Goal: Information Seeking & Learning: Find specific fact

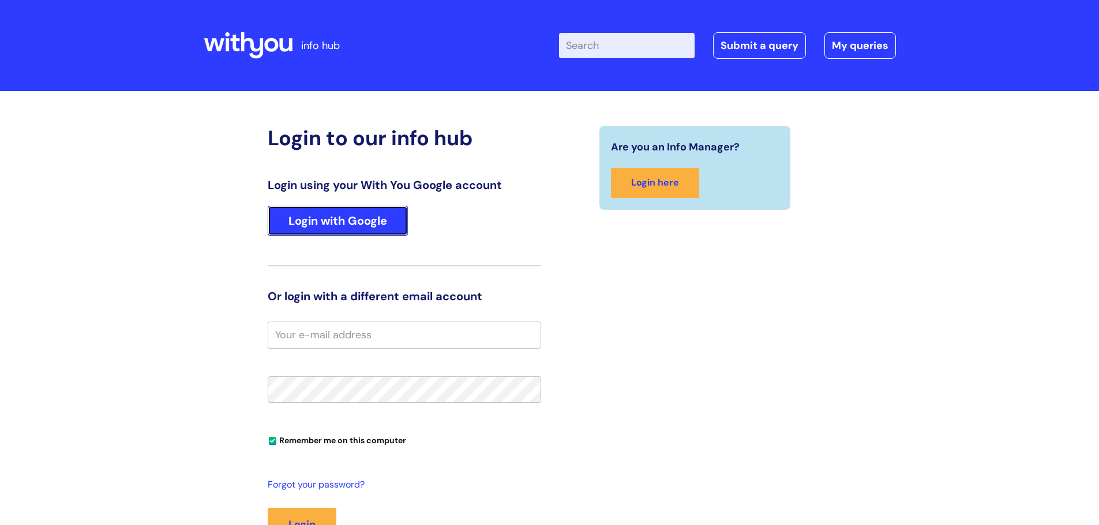
click at [360, 228] on link "Login with Google" at bounding box center [338, 221] width 140 height 30
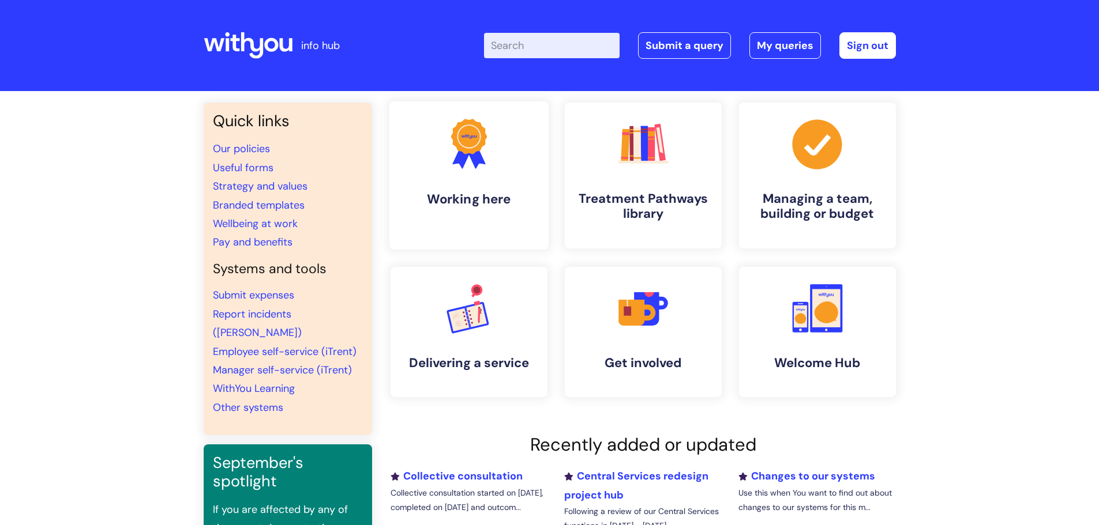
click at [526, 176] on link ".cls-1{fill:#f89b22;}.cls-1,.cls-2,.cls-3{stroke-width:0px;}.cls-2{fill:#2d3cff…" at bounding box center [468, 176] width 159 height 148
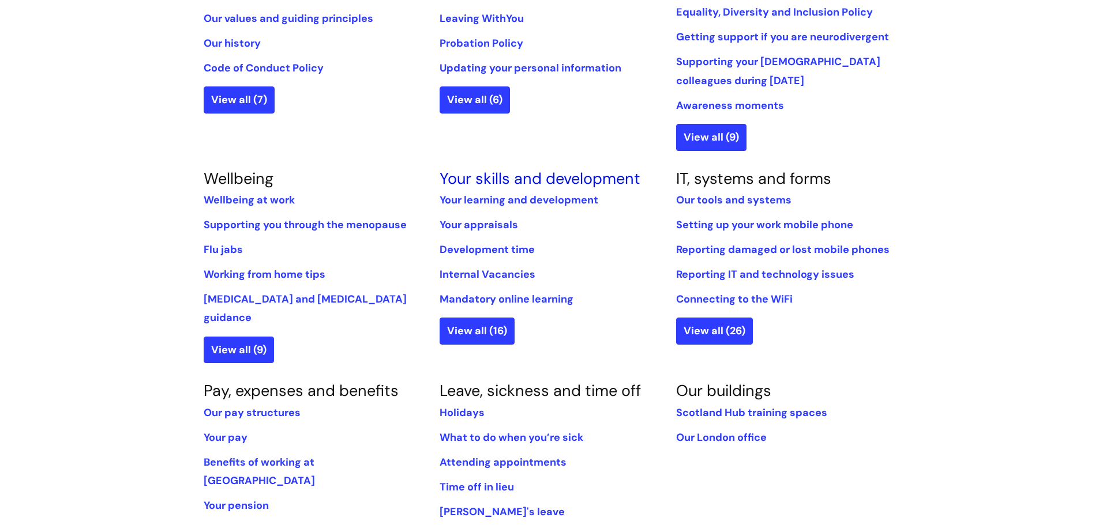
scroll to position [461, 0]
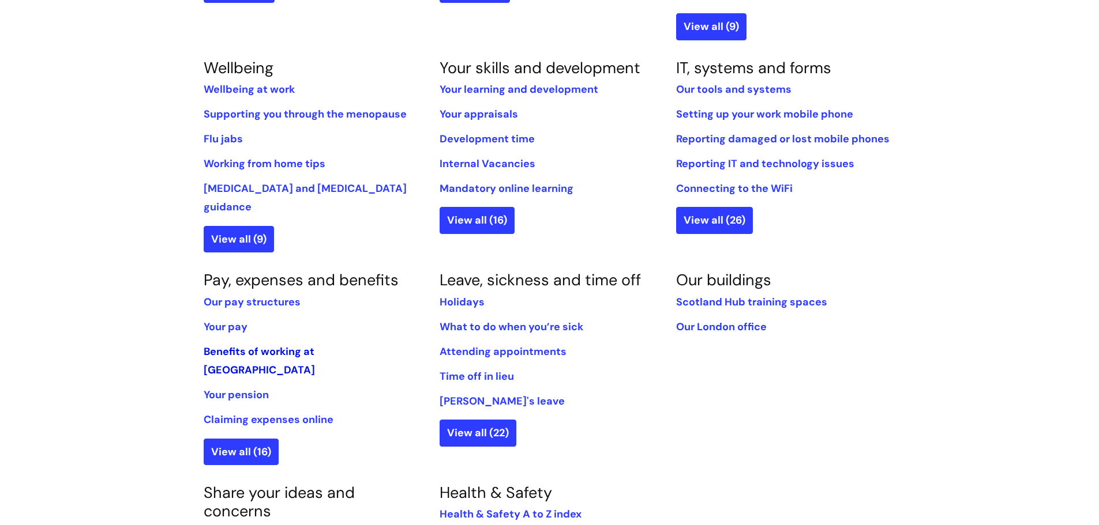
click at [293, 345] on link "Benefits of working at [GEOGRAPHIC_DATA]" at bounding box center [259, 361] width 111 height 32
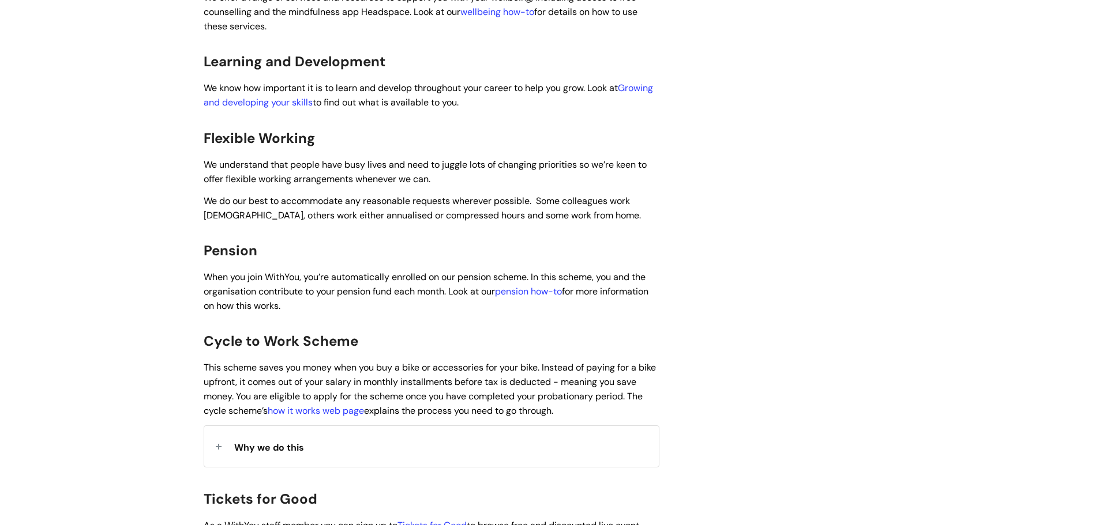
scroll to position [692, 0]
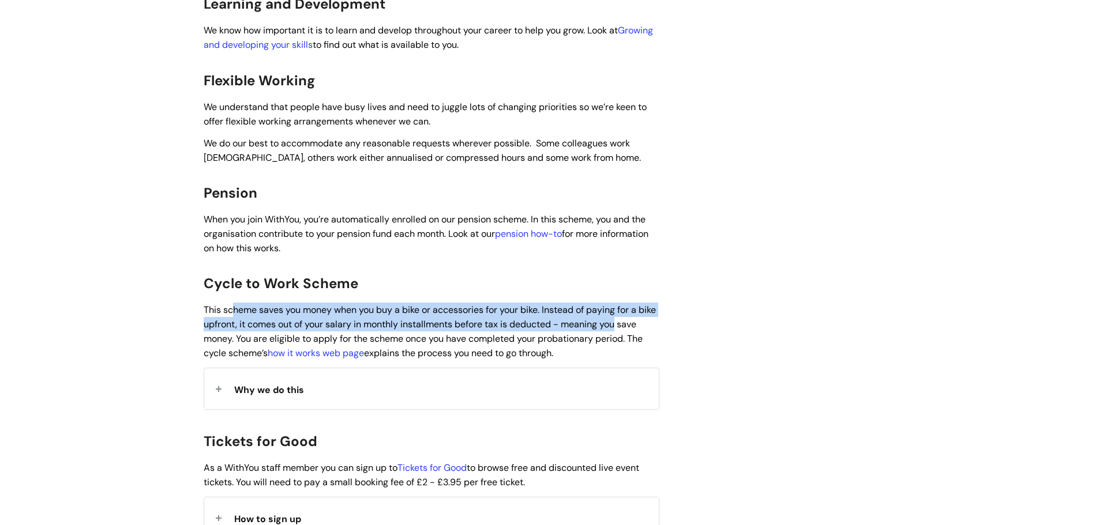
drag, startPoint x: 356, startPoint y: 289, endPoint x: 683, endPoint y: 314, distance: 328.0
click at [683, 314] on div "Benefits of working at [GEOGRAPHIC_DATA] Modified on: [DATE] 1:33 PM Use this t…" at bounding box center [549, 402] width 709 height 1900
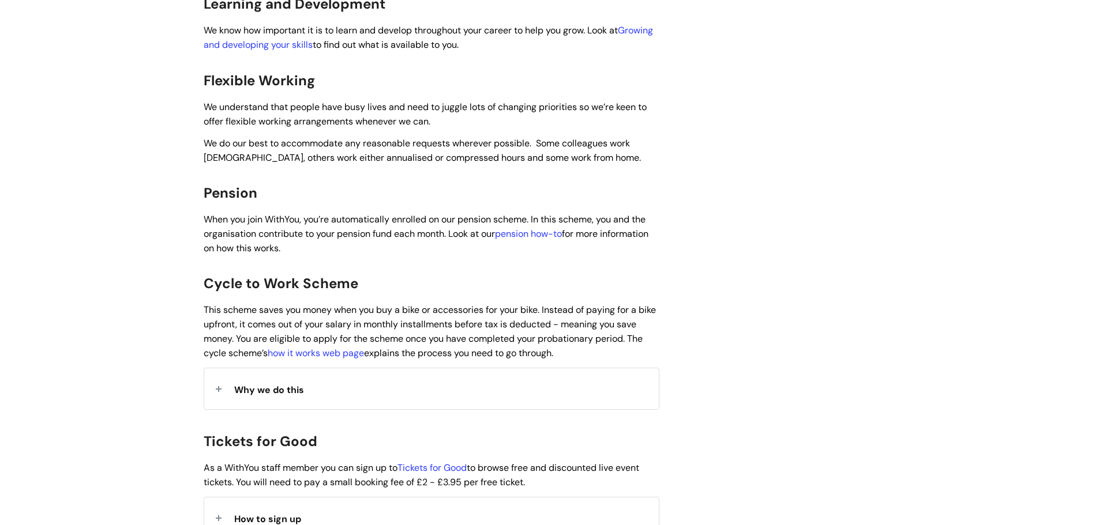
drag, startPoint x: 324, startPoint y: 338, endPoint x: 170, endPoint y: 336, distance: 153.4
click at [170, 336] on div "Info Hub Categories Working here Pay, expenses and benefits Benefits of working…" at bounding box center [549, 381] width 1099 height 1965
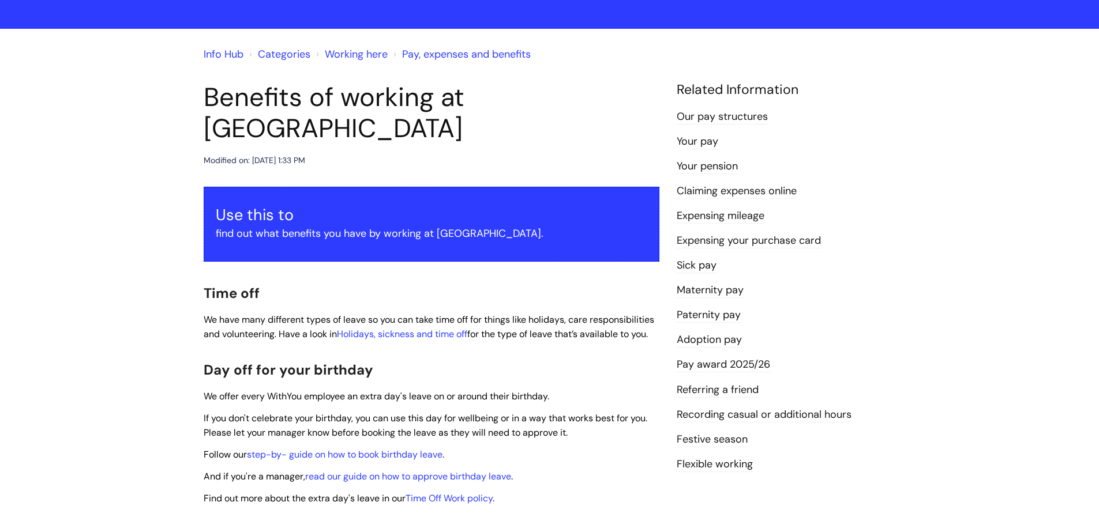
scroll to position [0, 0]
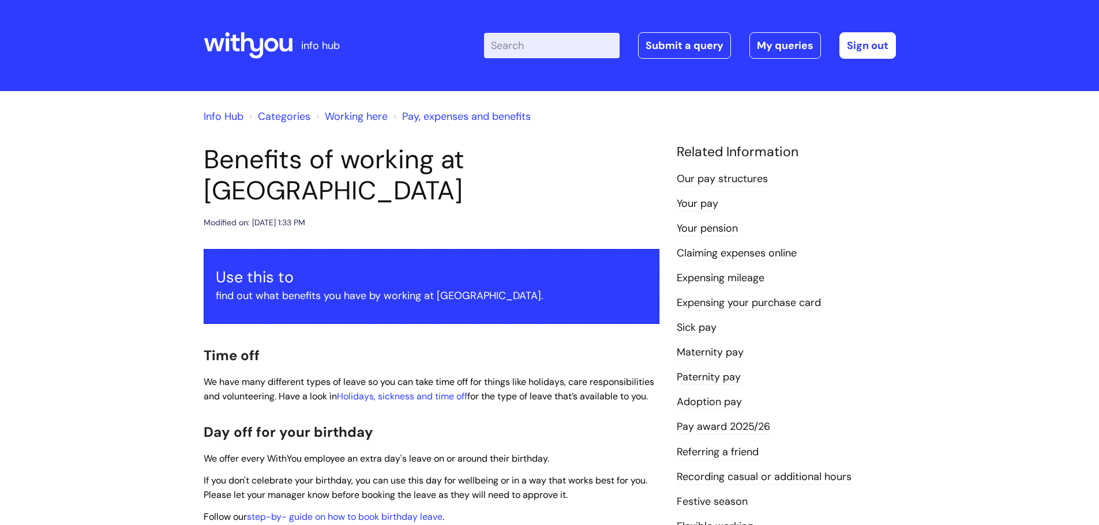
click at [535, 39] on input "Enter your search term here..." at bounding box center [552, 45] width 136 height 25
type input "car sharing"
click button "Search" at bounding box center [0, 0] width 0 height 0
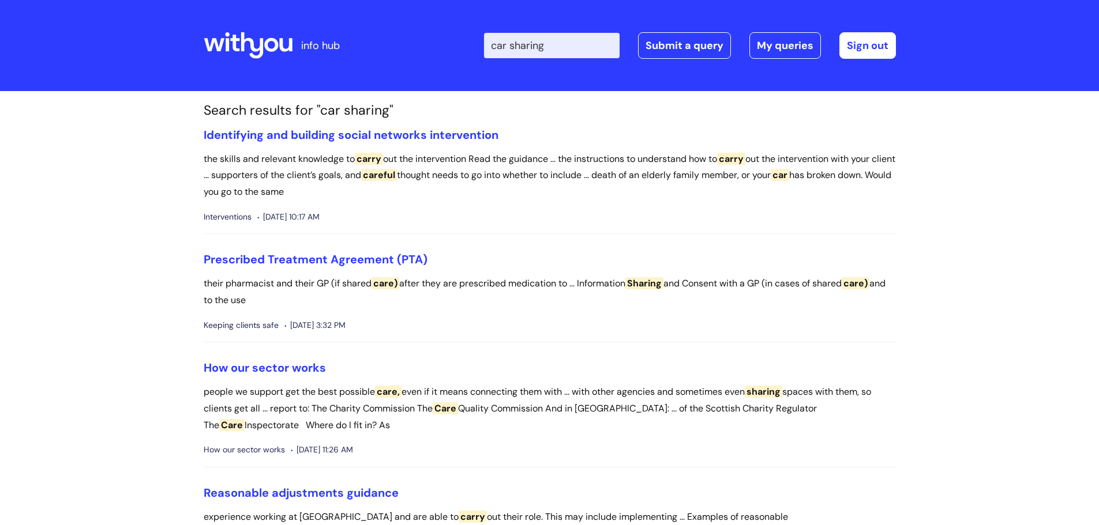
click at [547, 40] on input "car sharing" at bounding box center [552, 45] width 136 height 25
drag, startPoint x: 563, startPoint y: 43, endPoint x: 409, endPoint y: 46, distance: 154.0
click at [409, 46] on div "Enter your search term here... car sharing Search Submit a query My queries Wel…" at bounding box center [635, 46] width 520 height 68
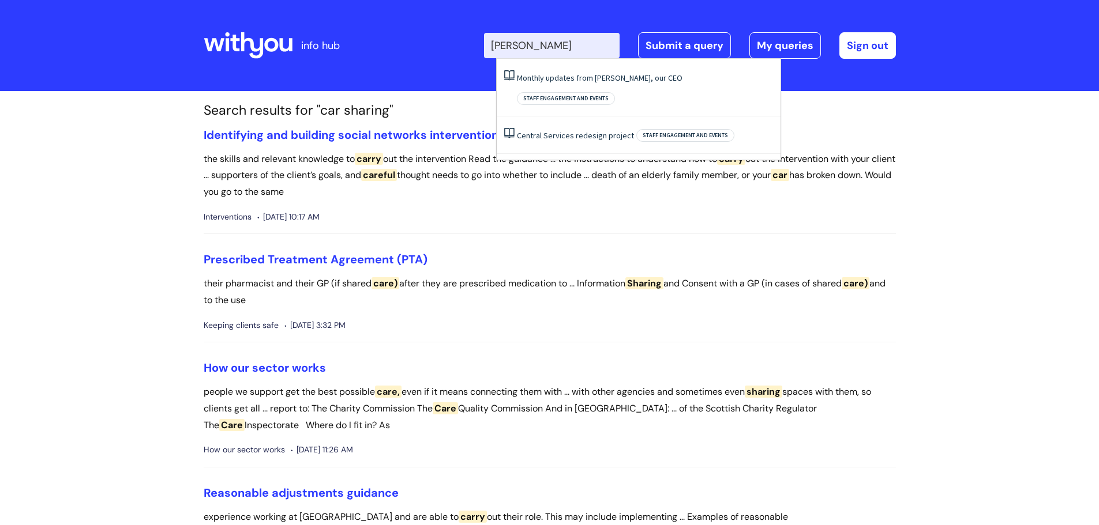
type input "[PERSON_NAME]"
click button "Search" at bounding box center [0, 0] width 0 height 0
